Goal: Information Seeking & Learning: Learn about a topic

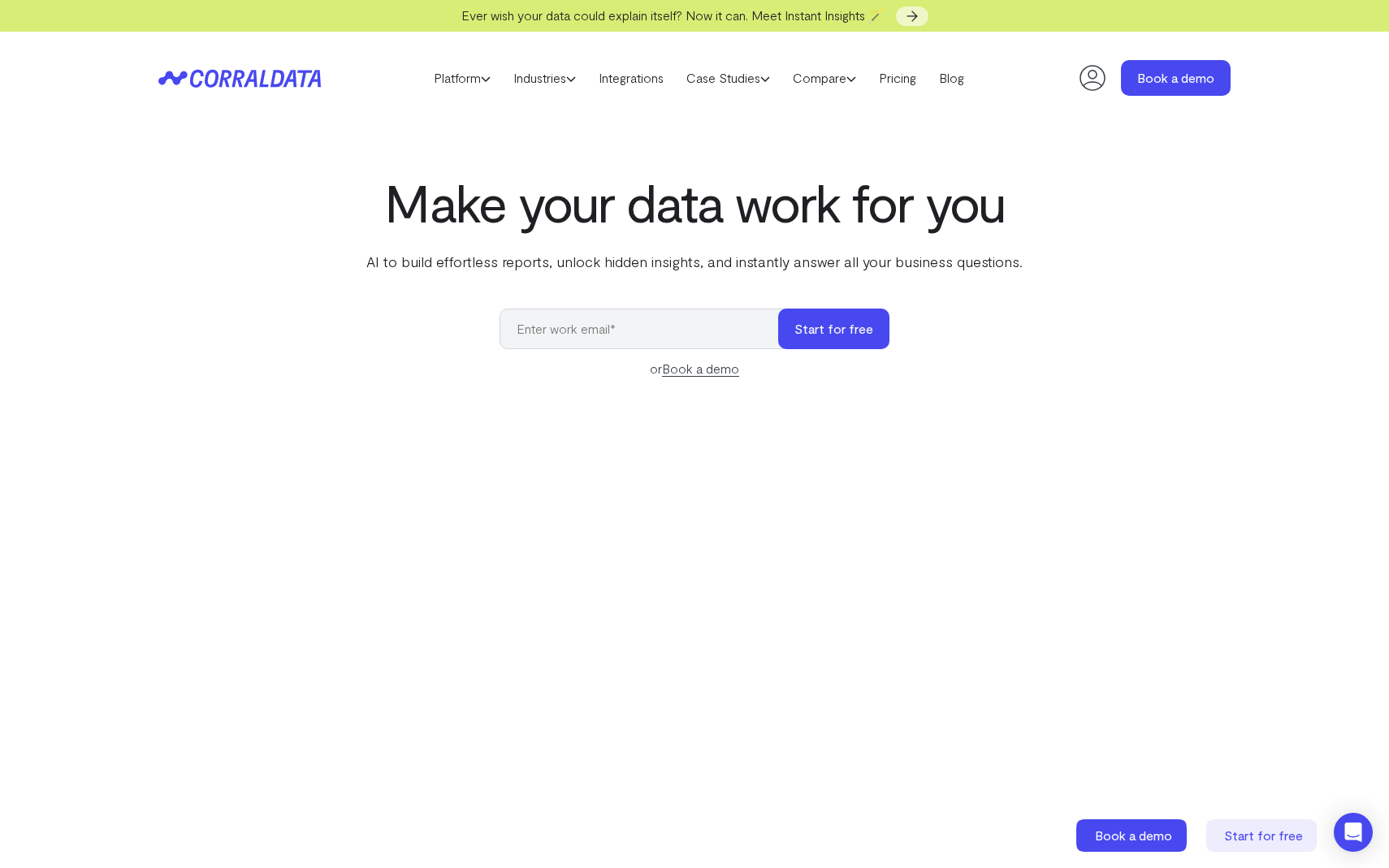
click at [1089, 86] on icon at bounding box center [1092, 78] width 32 height 32
click at [462, 85] on link "Platform" at bounding box center [462, 78] width 80 height 24
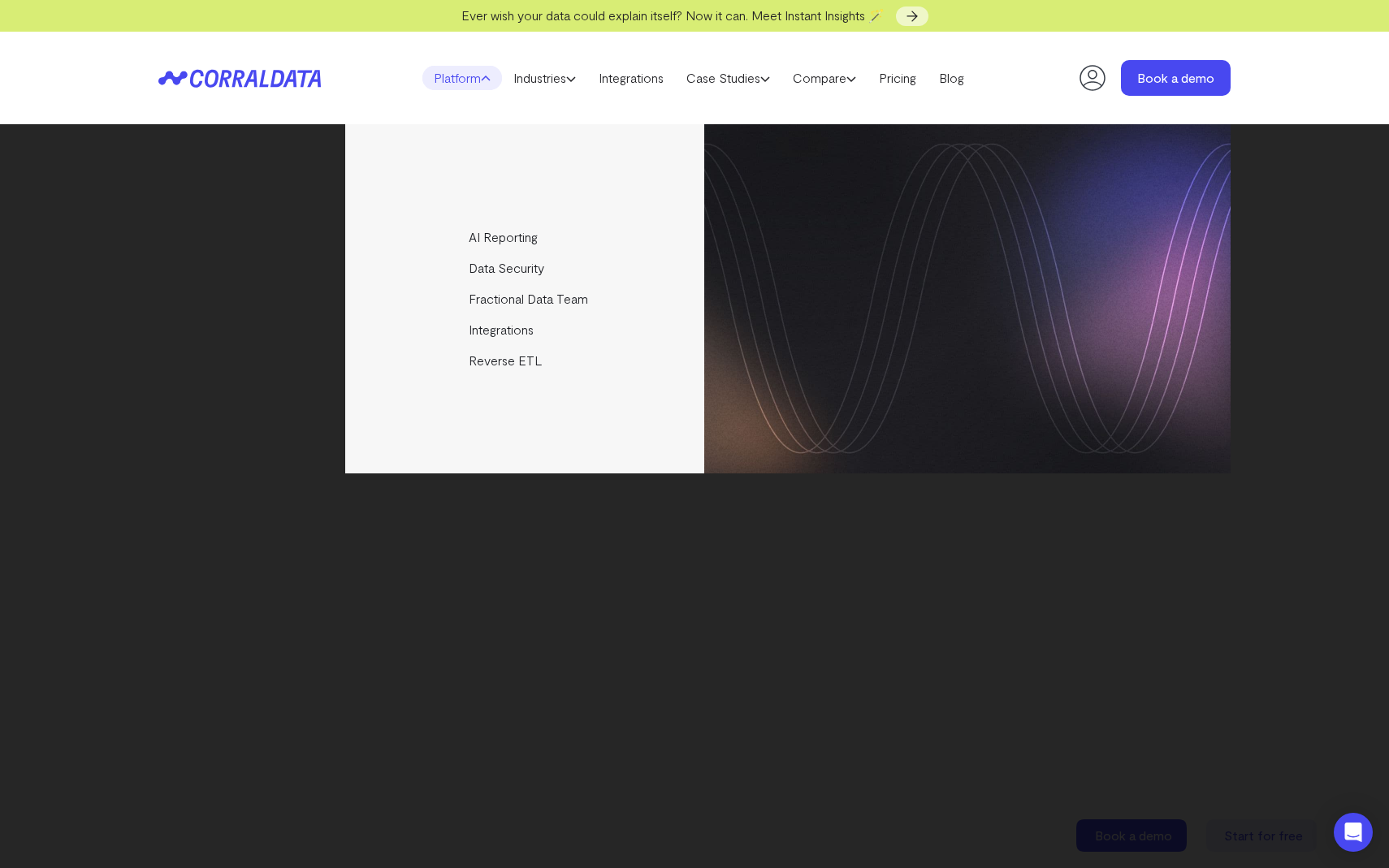
click at [462, 85] on link "Platform" at bounding box center [462, 78] width 80 height 24
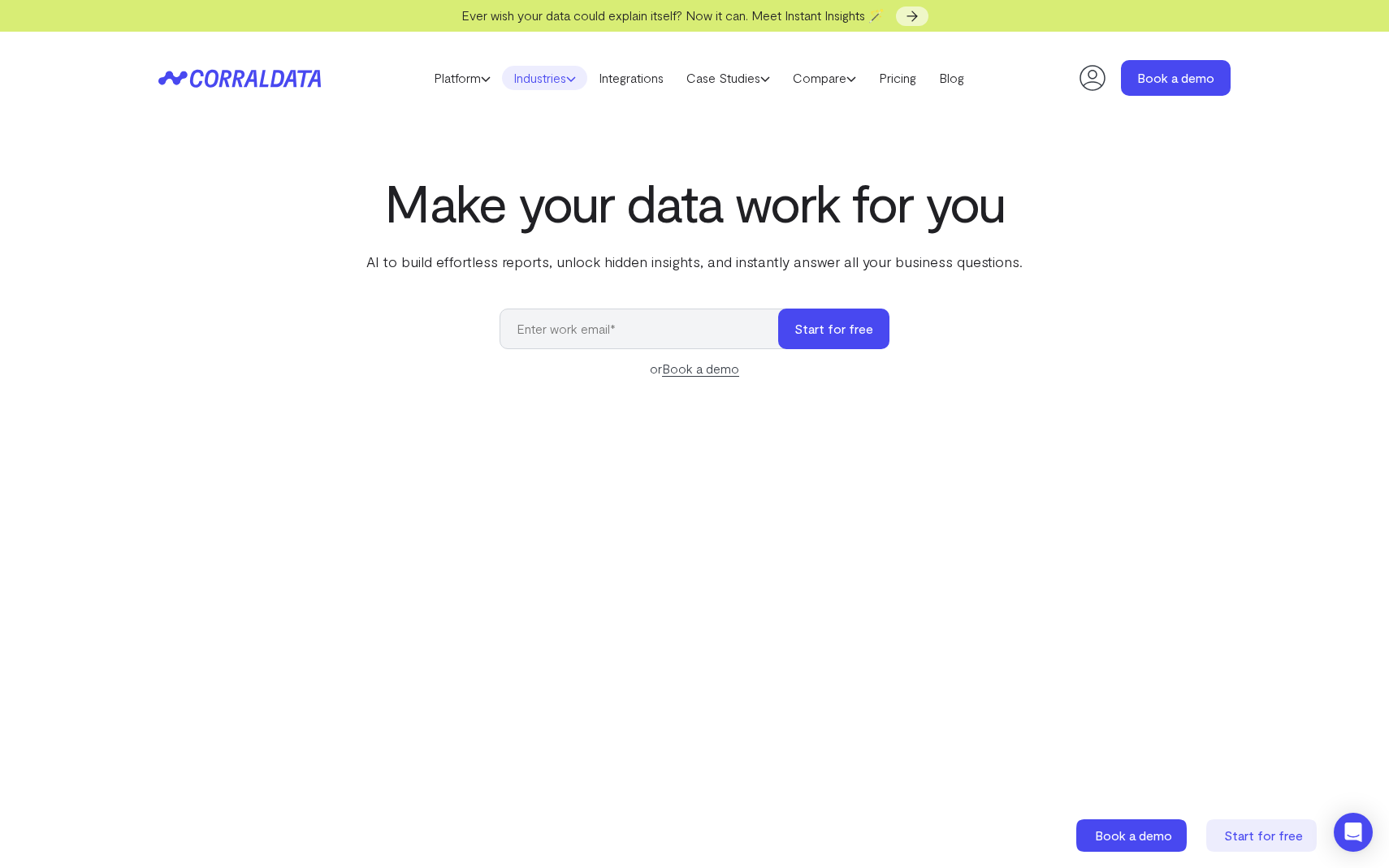
click at [525, 73] on link "Industries" at bounding box center [545, 78] width 85 height 24
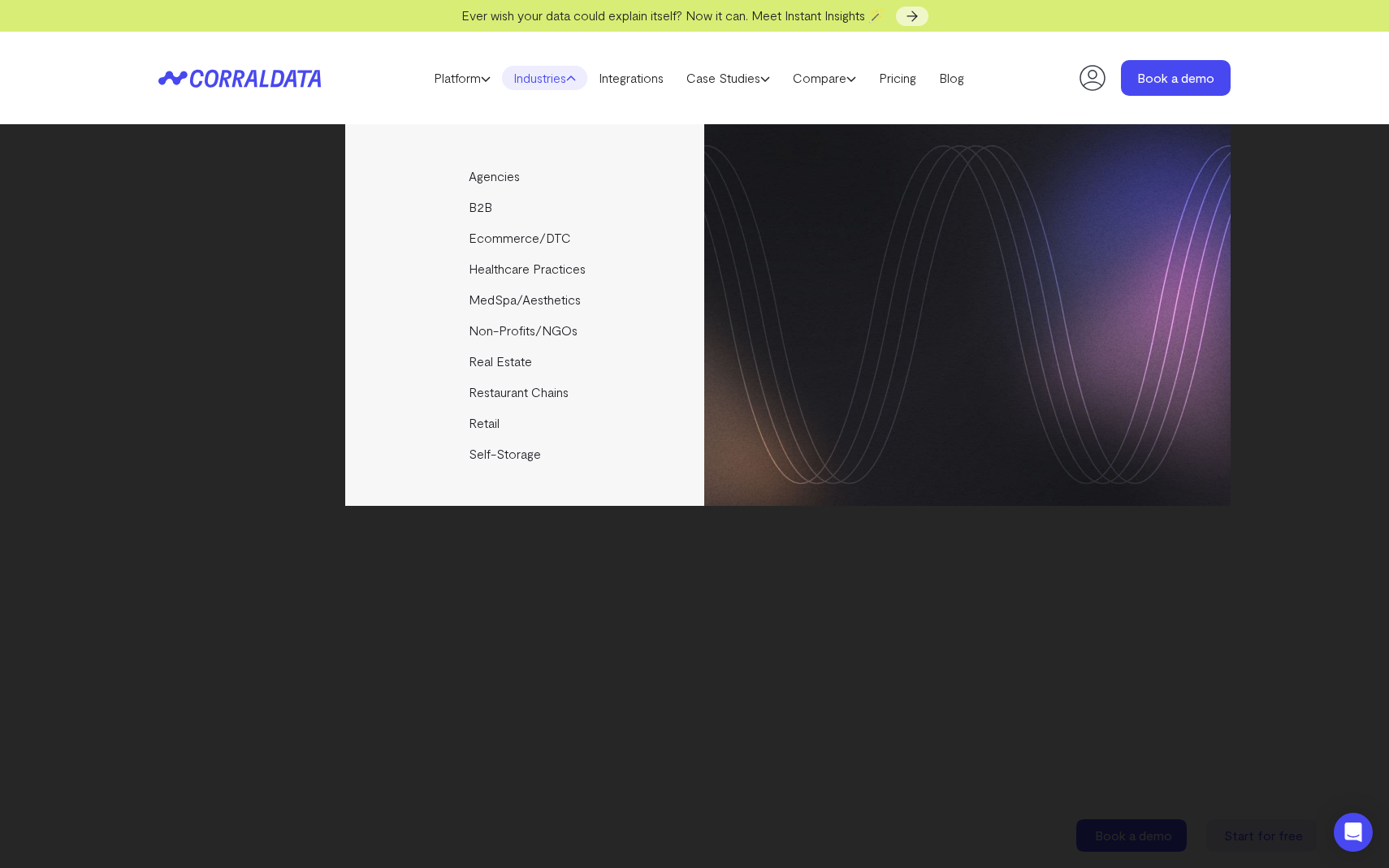
click at [525, 73] on link "Industries" at bounding box center [545, 78] width 85 height 24
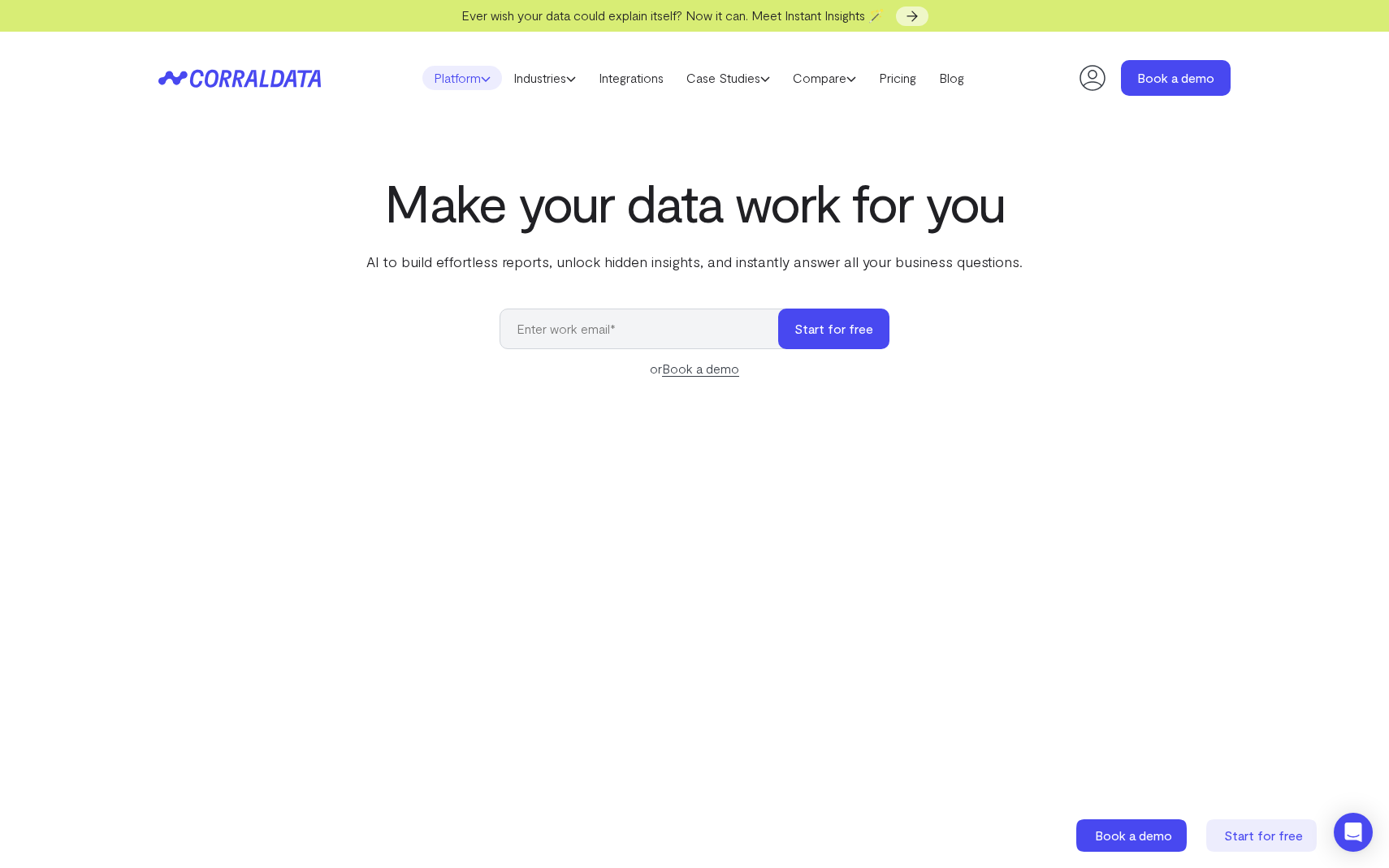
click at [428, 76] on link "Platform" at bounding box center [462, 78] width 80 height 24
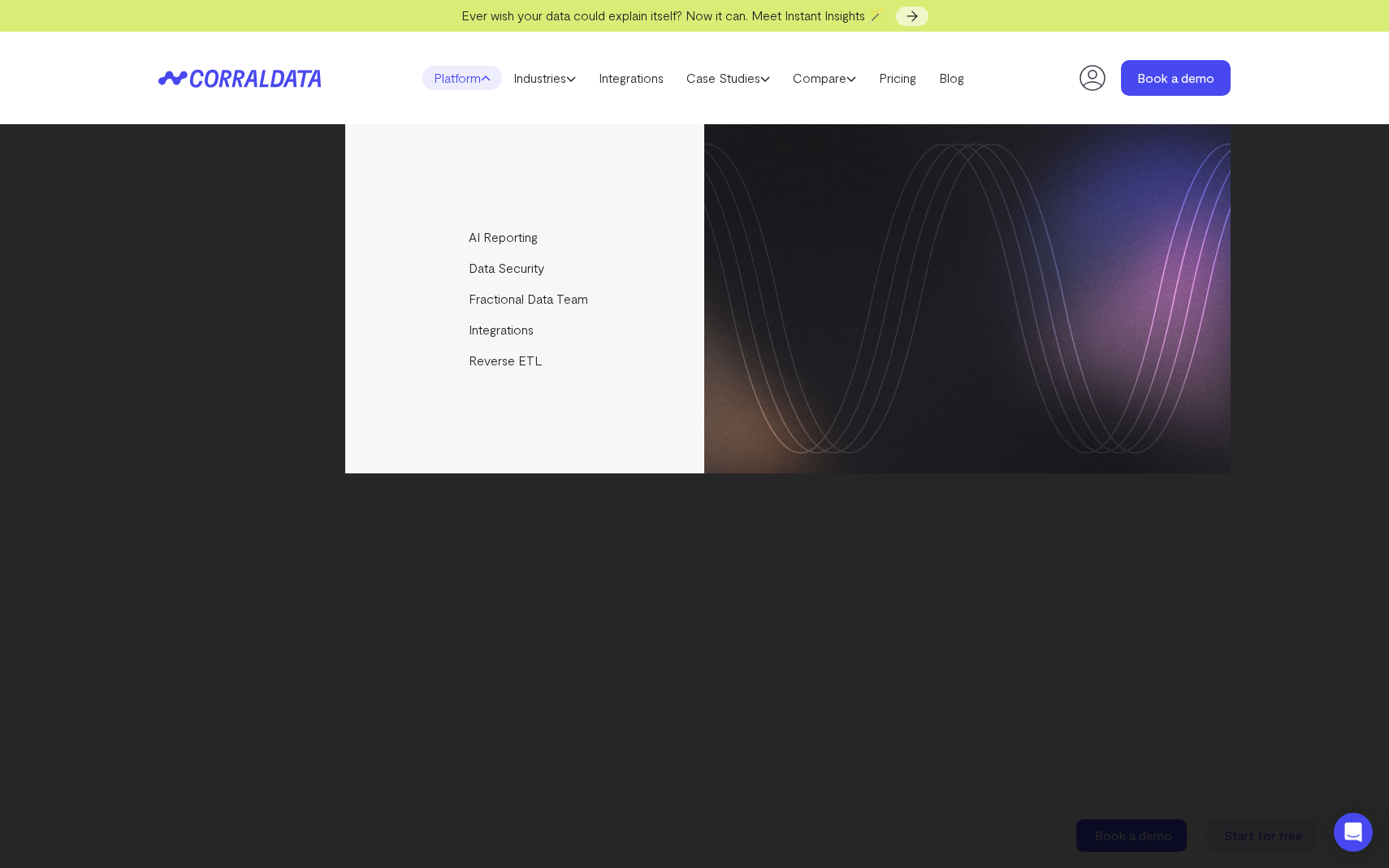
click at [428, 76] on link "Platform" at bounding box center [462, 78] width 80 height 24
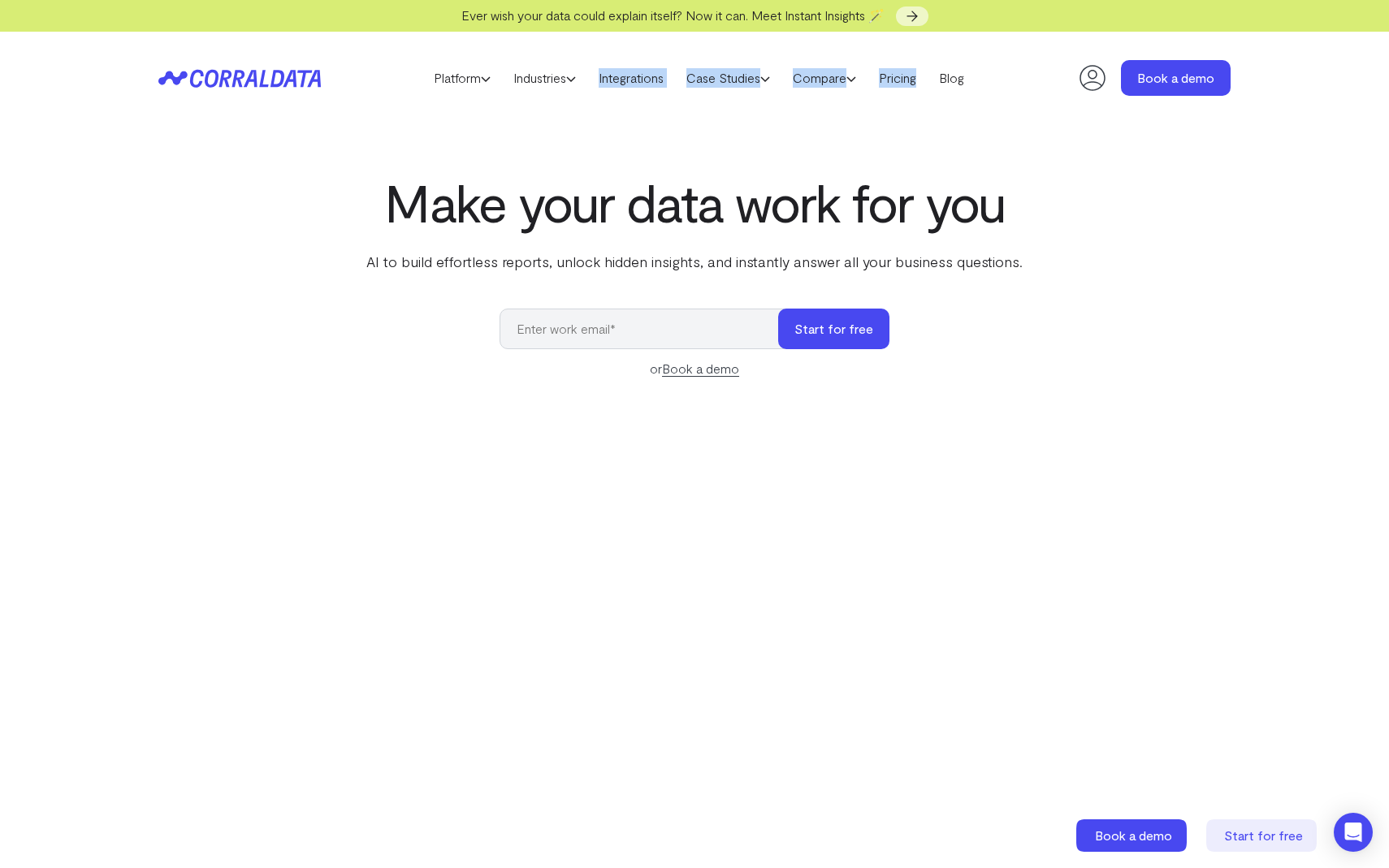
drag, startPoint x: 600, startPoint y: 58, endPoint x: 949, endPoint y: 95, distance: 351.0
click at [948, 95] on header "Platform AI Reporting Use AI to effortlessly answer any business questions from…" at bounding box center [695, 78] width 1073 height 93
click at [1005, 72] on header "Platform AI Reporting Use AI to effortlessly answer any business questions from…" at bounding box center [695, 78] width 1073 height 93
click at [844, 61] on header "Platform AI Reporting Use AI to effortlessly answer any business questions from…" at bounding box center [695, 78] width 1073 height 93
click at [839, 75] on link "Compare" at bounding box center [824, 78] width 86 height 24
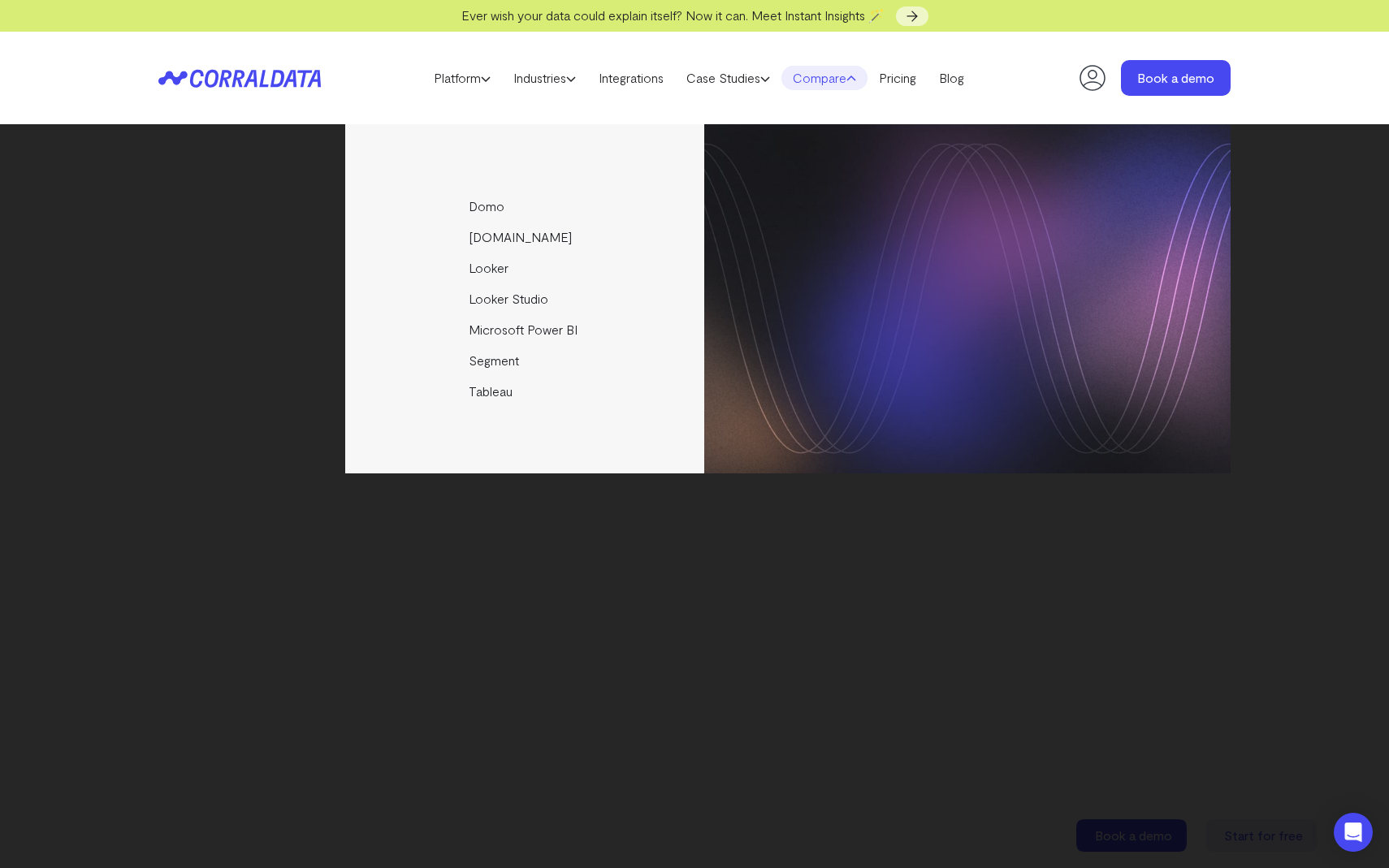
click at [839, 75] on link "Compare" at bounding box center [824, 78] width 86 height 24
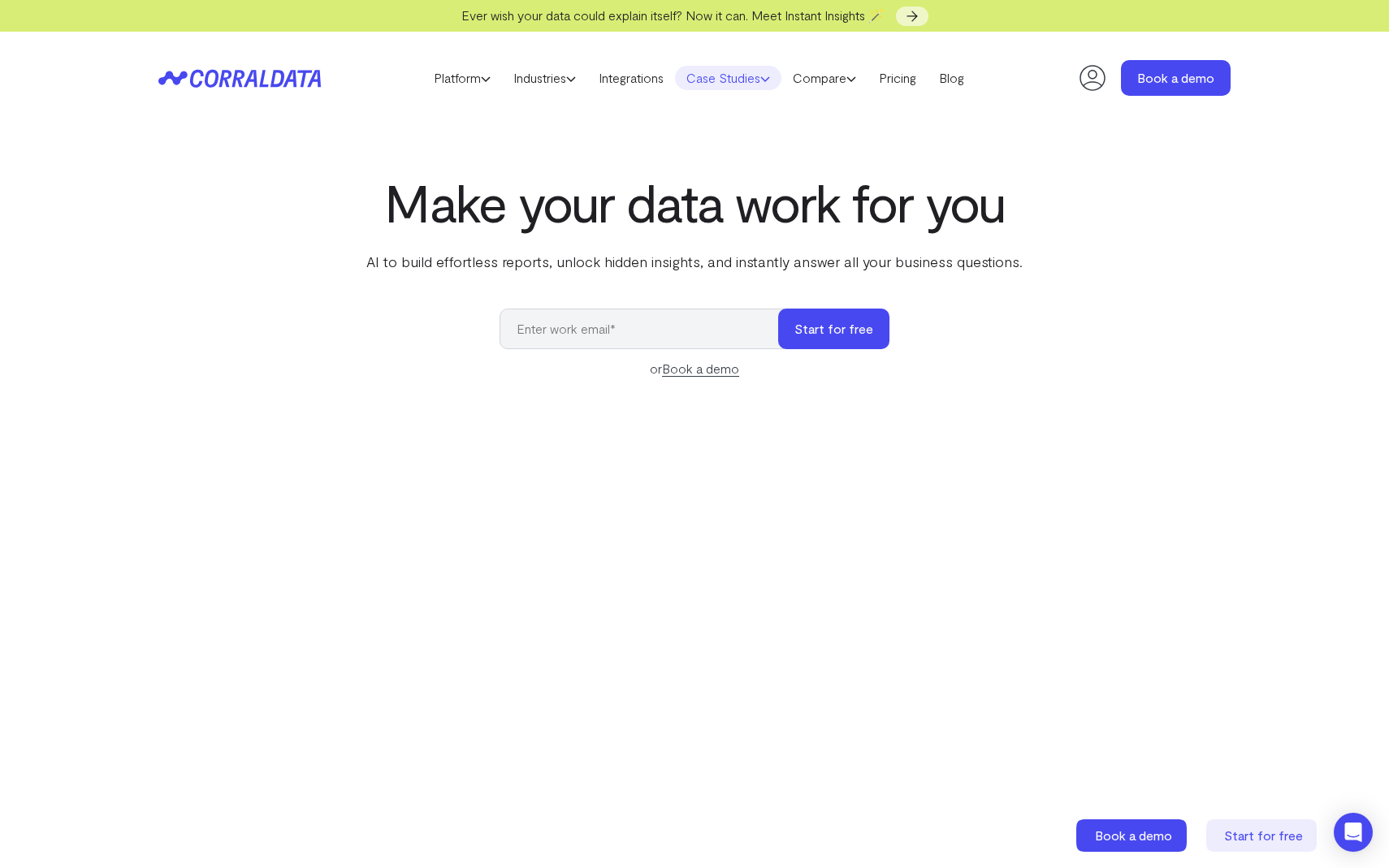
click at [747, 77] on link "Case Studies" at bounding box center [727, 78] width 107 height 24
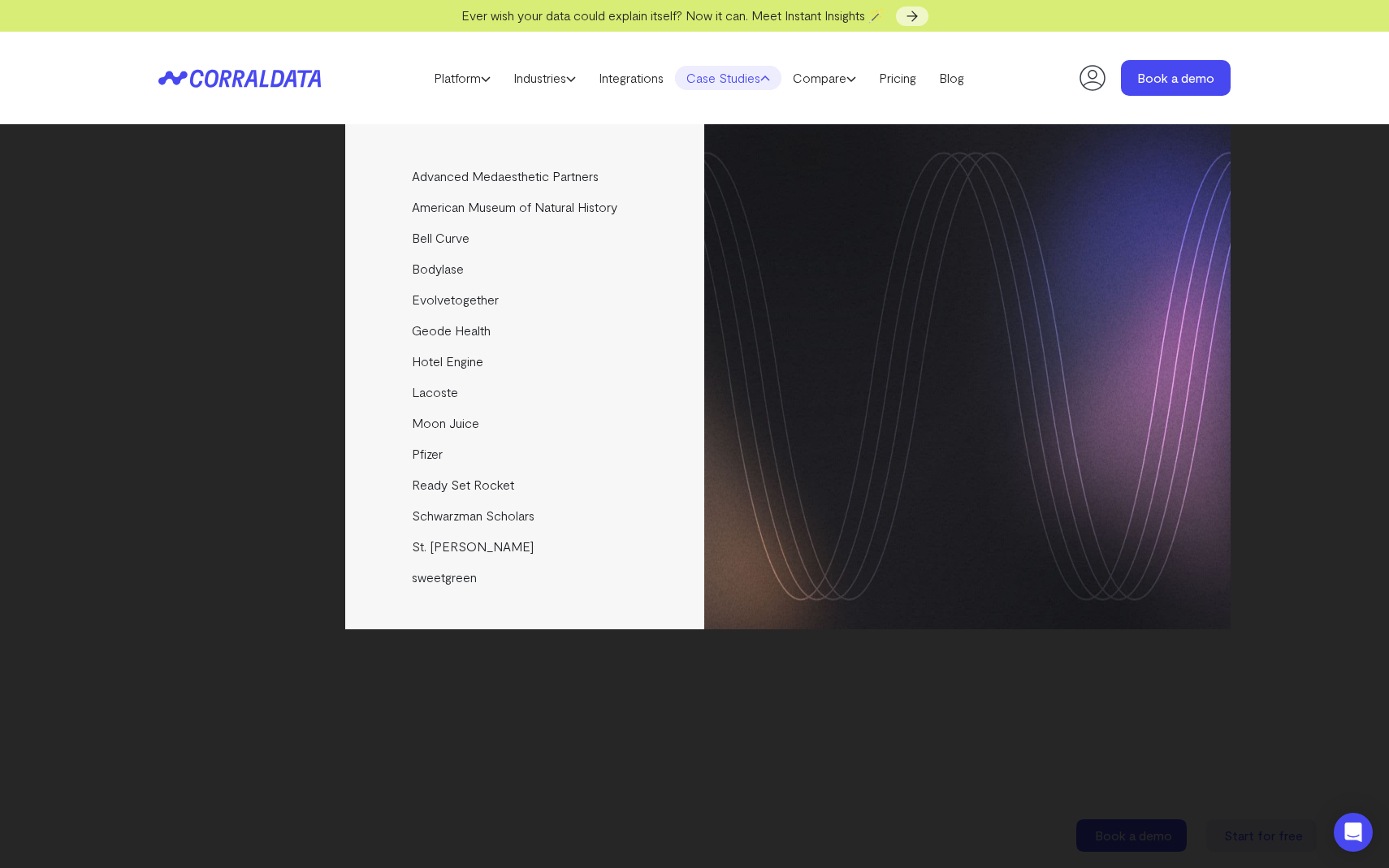
click at [747, 77] on link "Case Studies" at bounding box center [727, 78] width 107 height 24
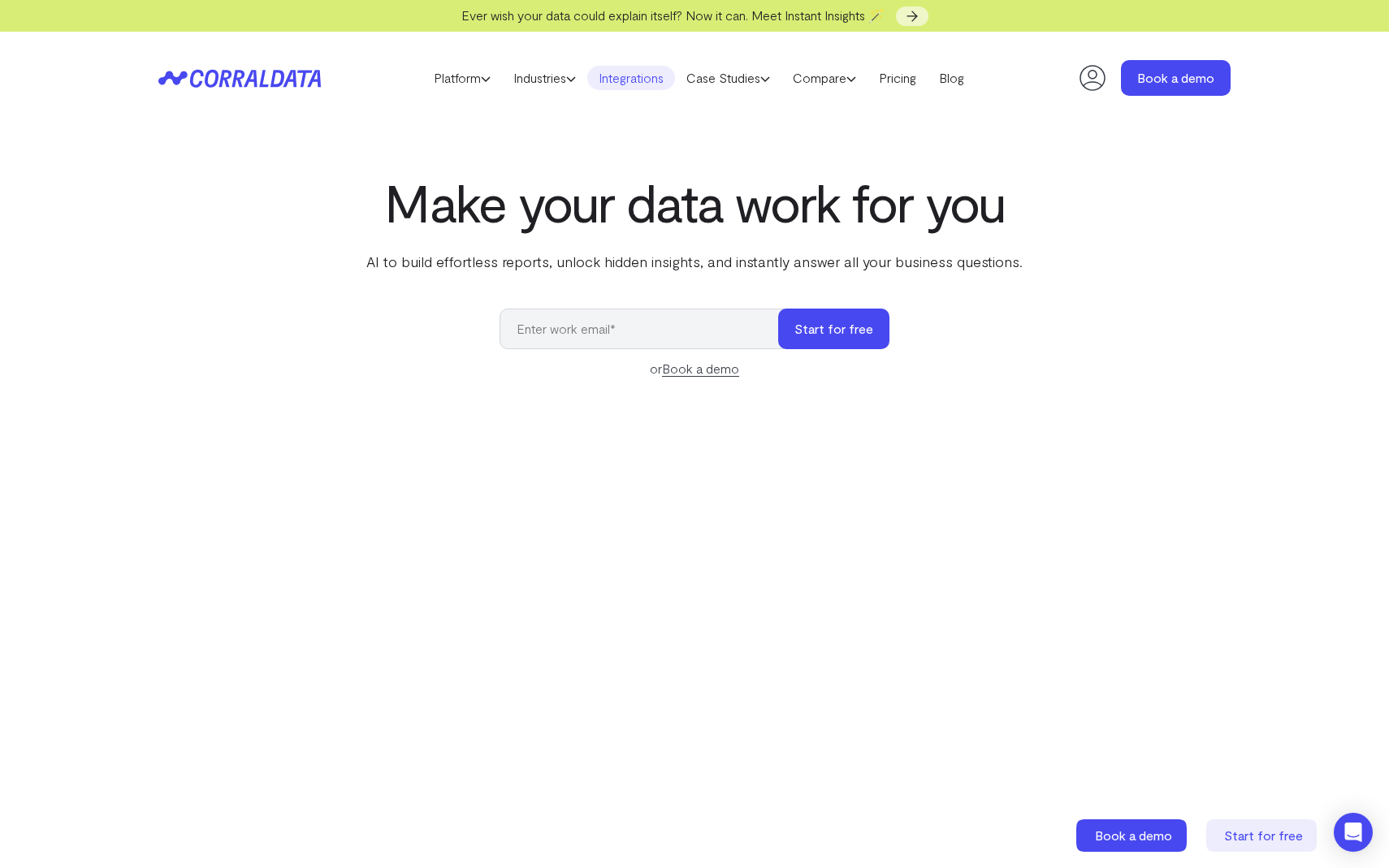
click at [657, 78] on link "Integrations" at bounding box center [631, 78] width 88 height 24
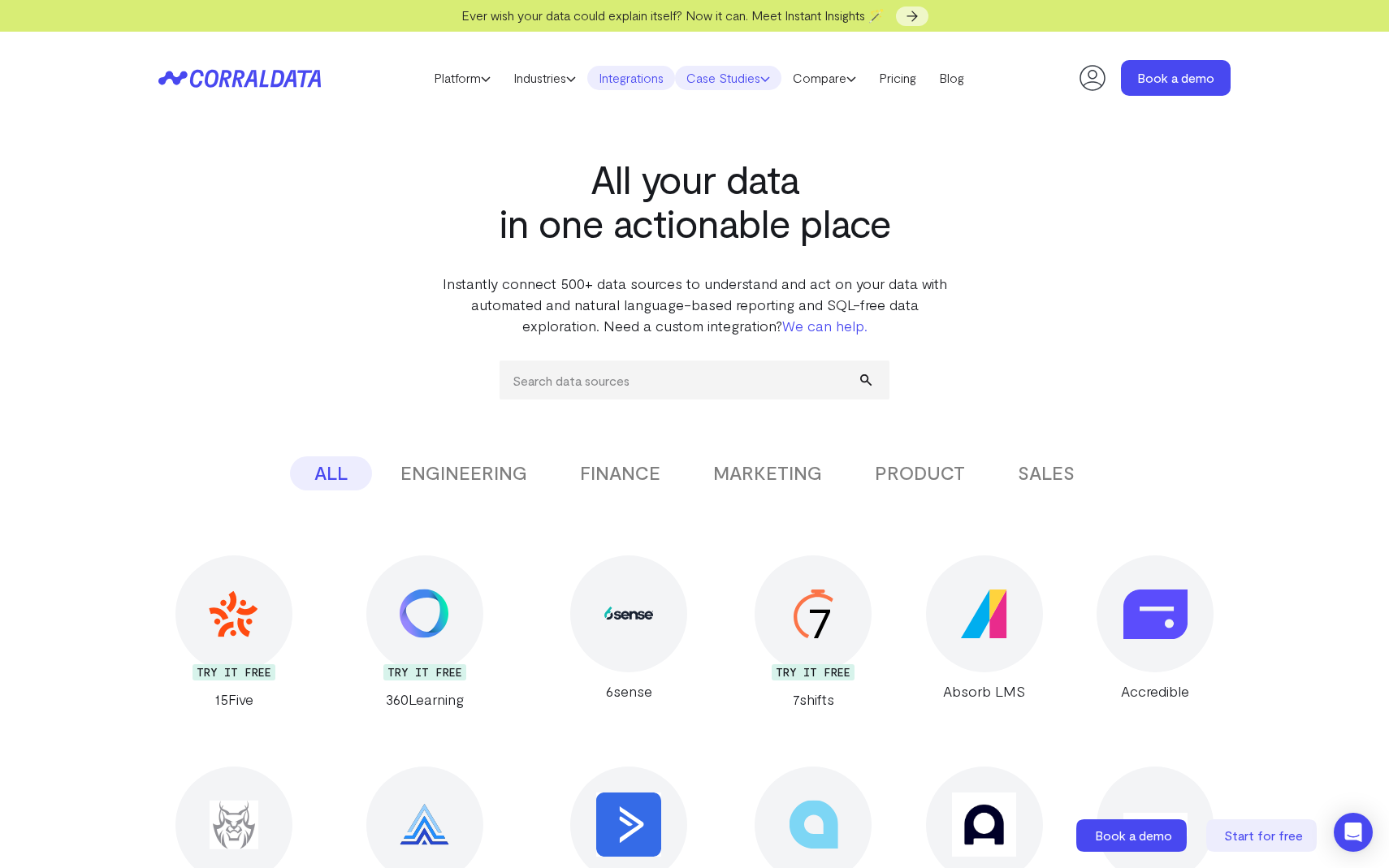
click at [712, 73] on link "Case Studies" at bounding box center [727, 78] width 107 height 24
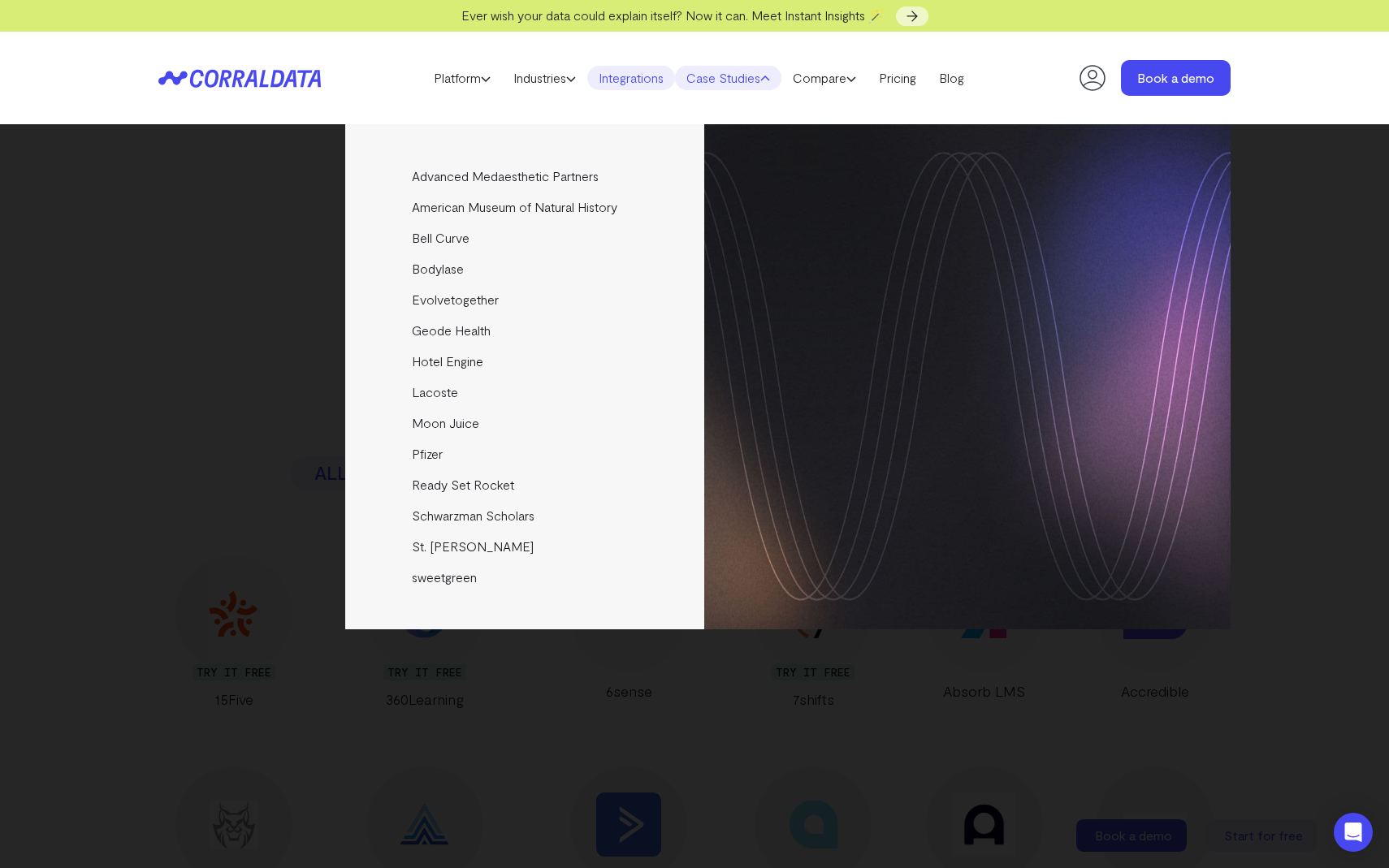
click at [725, 73] on link "Case Studies" at bounding box center [727, 78] width 107 height 24
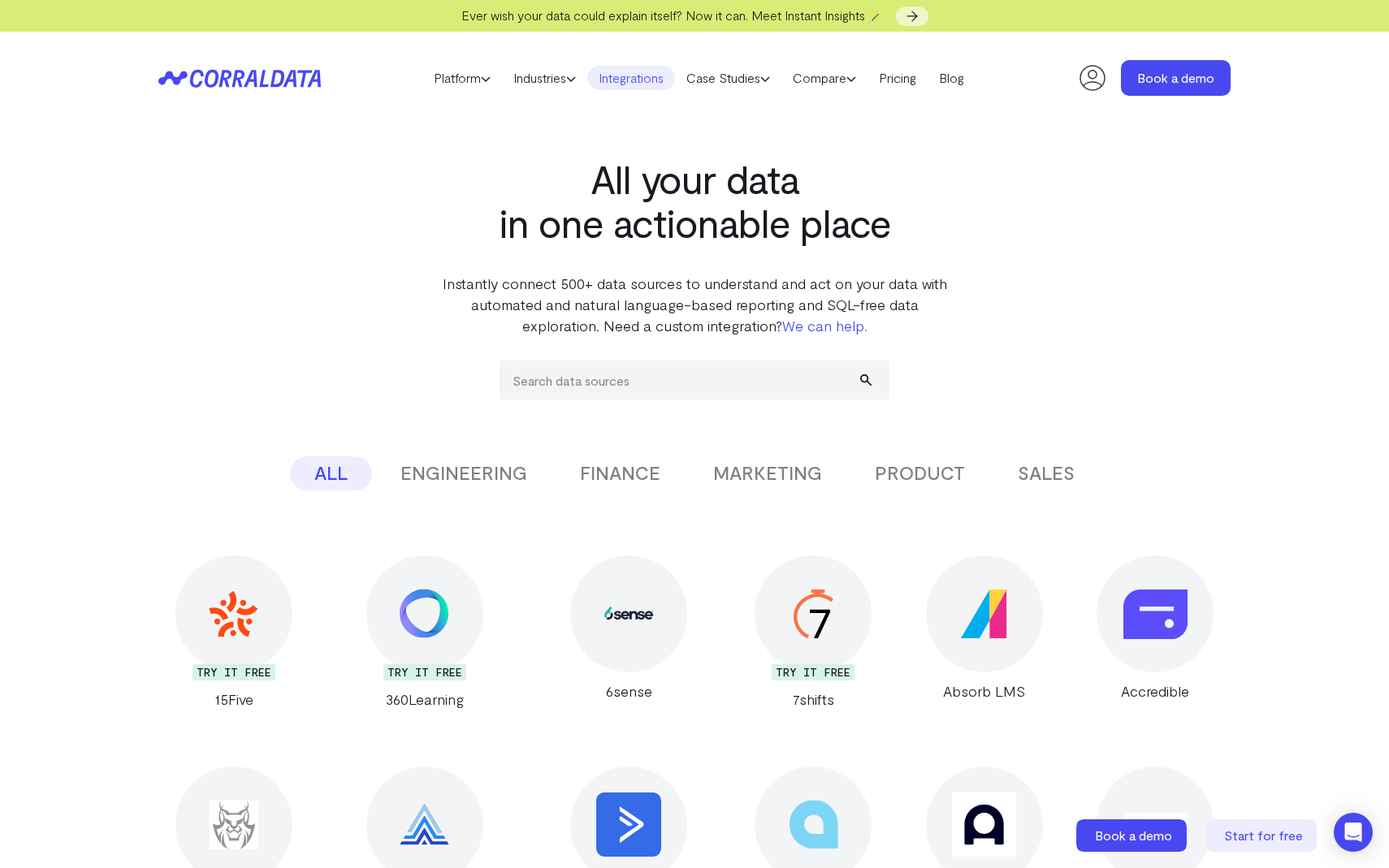
drag, startPoint x: 604, startPoint y: 52, endPoint x: 771, endPoint y: 107, distance: 175.8
click at [769, 107] on header "Platform AI Reporting Use AI to effortlessly answer any business questions from…" at bounding box center [695, 78] width 1073 height 93
click at [465, 81] on link "Platform" at bounding box center [462, 78] width 80 height 24
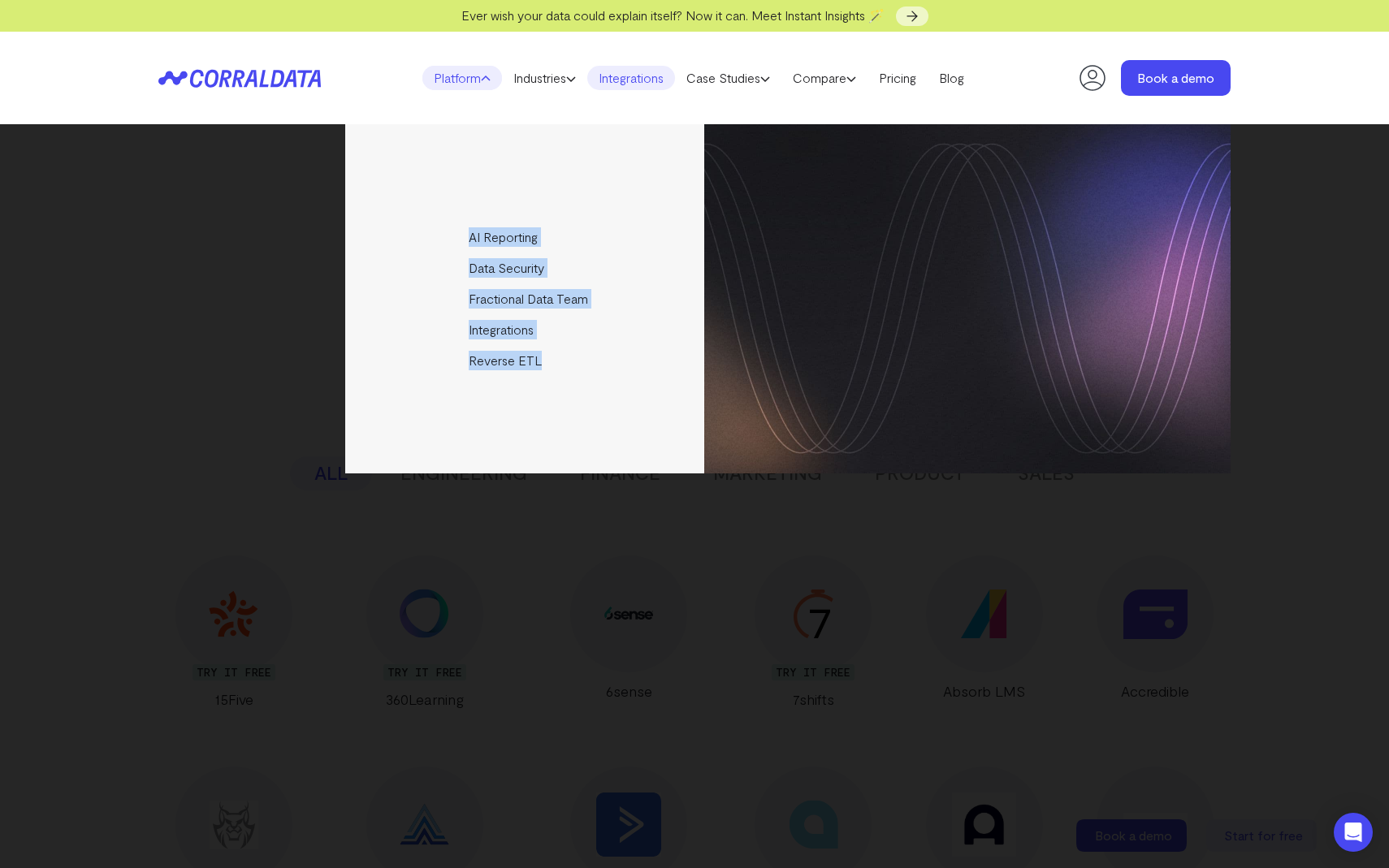
copy ul "AI Reporting Use AI to effortlessly answer any business questions from all your…"
drag, startPoint x: 414, startPoint y: 198, endPoint x: 585, endPoint y: 385, distance: 253.4
click at [590, 388] on ul "AI Reporting Use AI to effortlessly answer any business questions from all your…" at bounding box center [788, 299] width 885 height 349
click at [603, 58] on header "Platform AI Reporting Use AI to effortlessly answer any business questions from…" at bounding box center [695, 78] width 1073 height 93
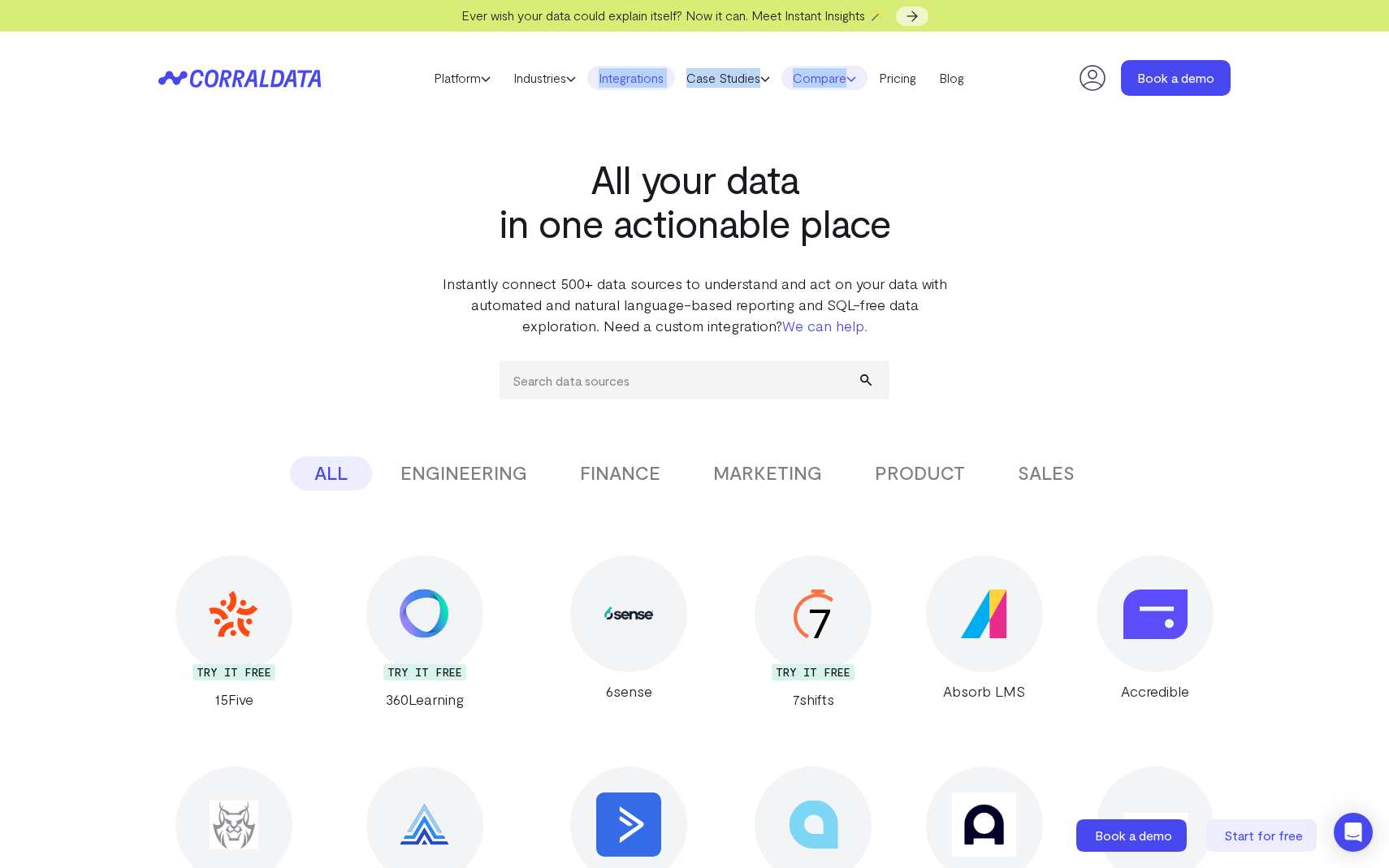
drag, startPoint x: 585, startPoint y: 71, endPoint x: 854, endPoint y: 83, distance: 269.3
click at [854, 83] on ul "Platform AI Reporting Use AI to effortlessly answer any business questions from…" at bounding box center [699, 78] width 553 height 24
copy ul "Agencies Help your clients become data driven faster through seamless reporting…"
